Goal: Use online tool/utility: Utilize a website feature to perform a specific function

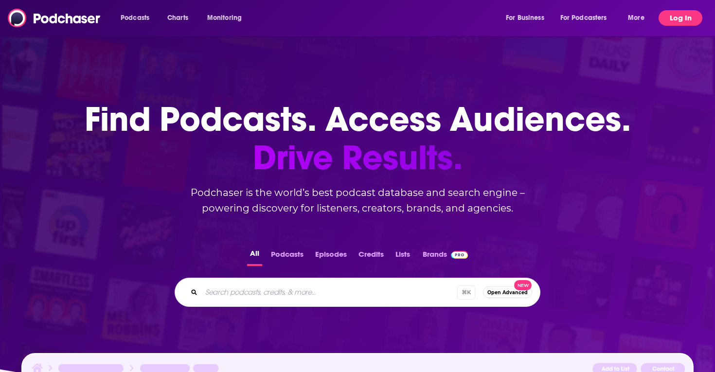
click at [679, 23] on button "Log In" at bounding box center [681, 18] width 44 height 16
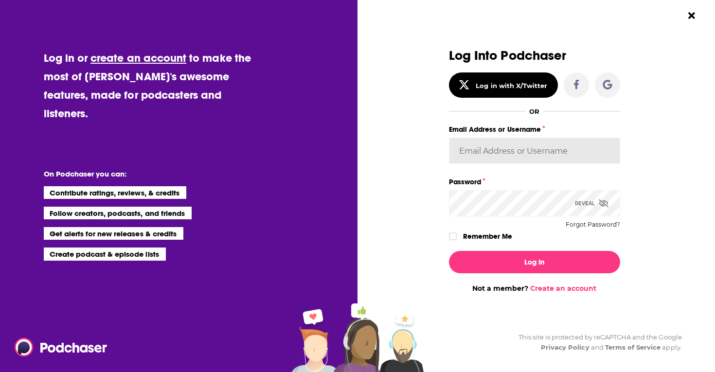
type input "sydneyk"
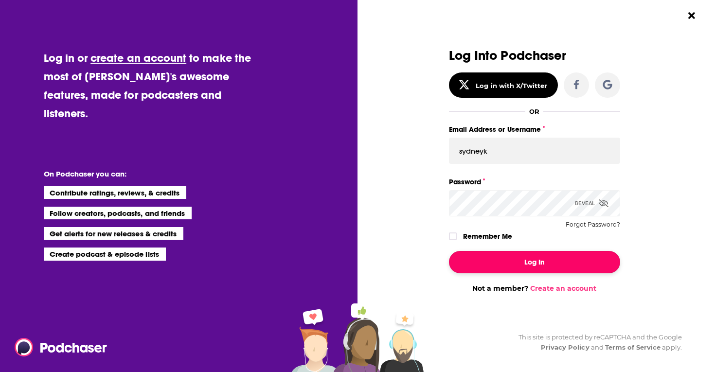
click at [534, 266] on button "Log In" at bounding box center [534, 262] width 171 height 22
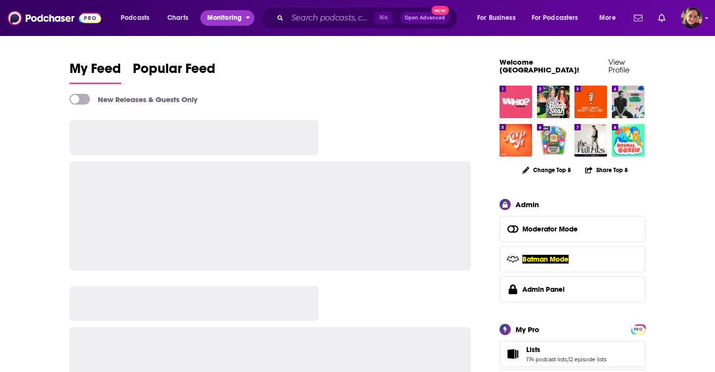
click at [232, 16] on span "Monitoring" at bounding box center [224, 18] width 35 height 14
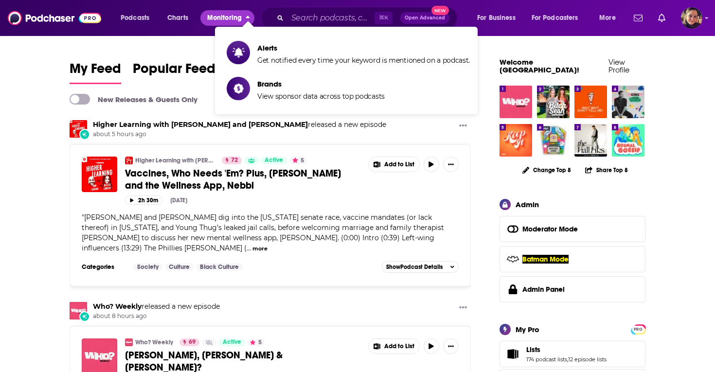
click at [232, 16] on span "Monitoring" at bounding box center [224, 18] width 35 height 14
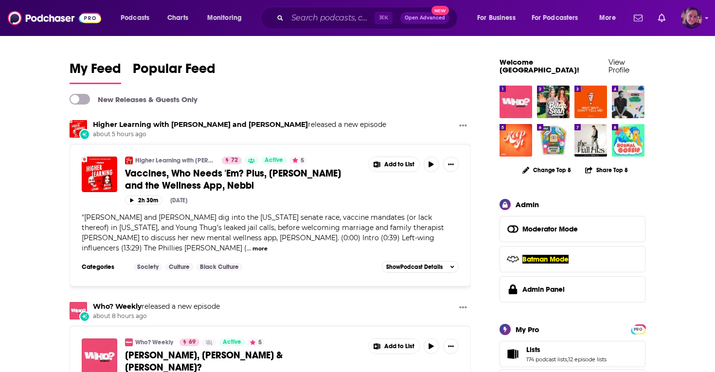
click at [689, 17] on img "Logged in as Sydneyk" at bounding box center [691, 17] width 21 height 21
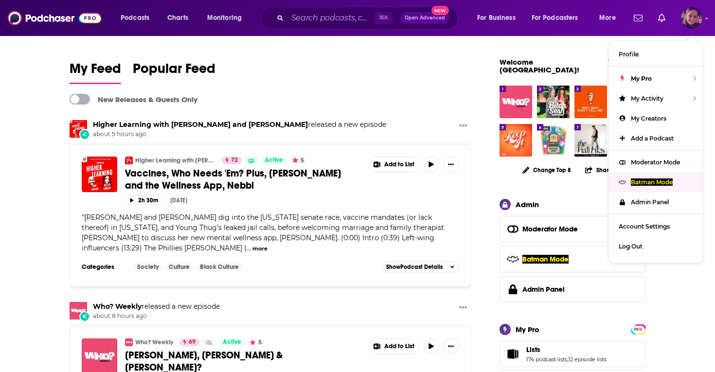
click at [638, 184] on div "Batman Mode" at bounding box center [655, 182] width 93 height 20
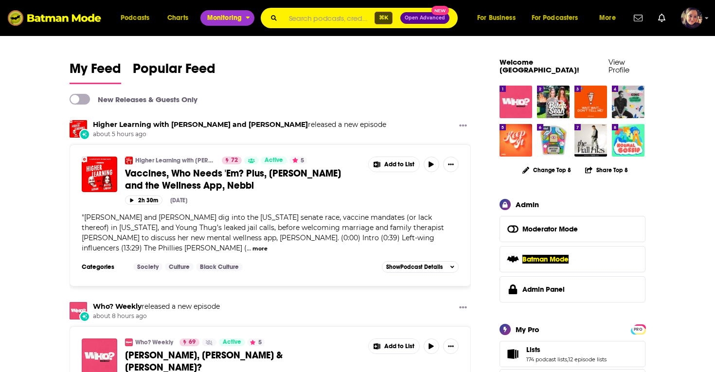
click at [230, 16] on span "Monitoring" at bounding box center [224, 18] width 35 height 14
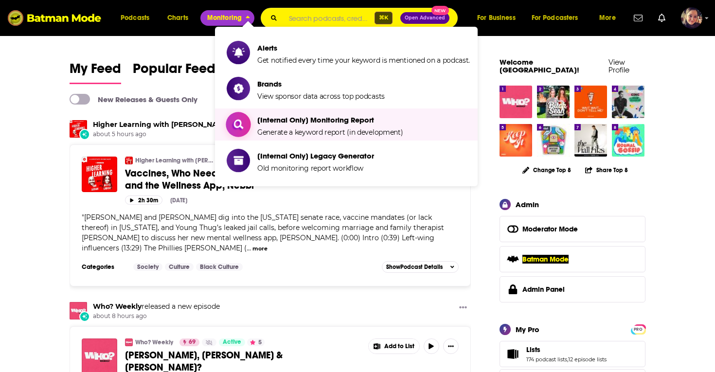
click at [282, 128] on span "Generate a keyword report (in development)" at bounding box center [329, 132] width 145 height 9
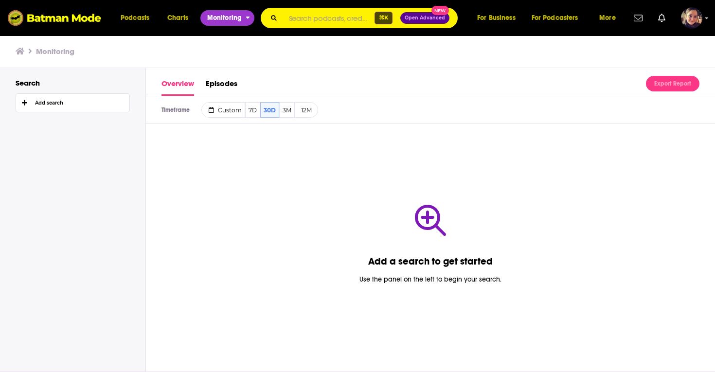
click at [227, 17] on span "Monitoring" at bounding box center [224, 18] width 35 height 14
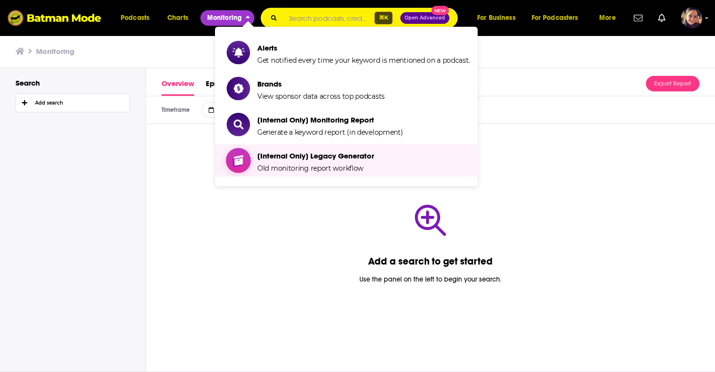
click at [293, 162] on span "[Internal Only] Legacy Generator Old monitoring report workflow" at bounding box center [315, 160] width 117 height 24
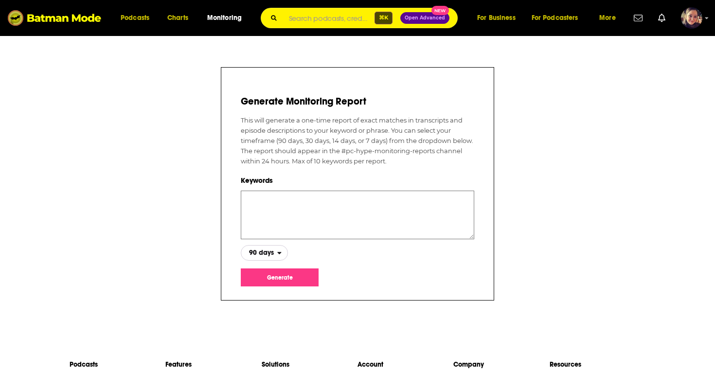
click at [265, 255] on span "90 days" at bounding box center [261, 252] width 25 height 7
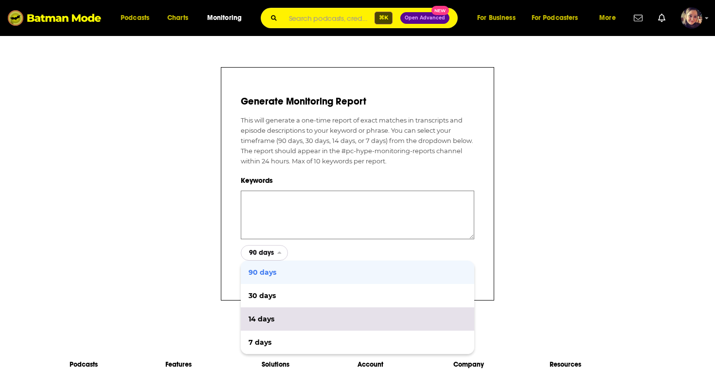
click at [263, 320] on span "14 days" at bounding box center [358, 319] width 218 height 7
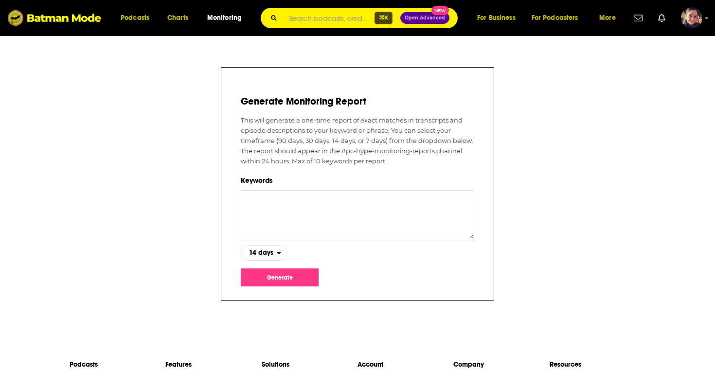
click at [264, 207] on textarea at bounding box center [357, 215] width 233 height 49
type textarea "[PERSON_NAME]"
click at [283, 282] on button "Generate" at bounding box center [280, 277] width 78 height 18
